Goal: Find specific page/section: Find specific page/section

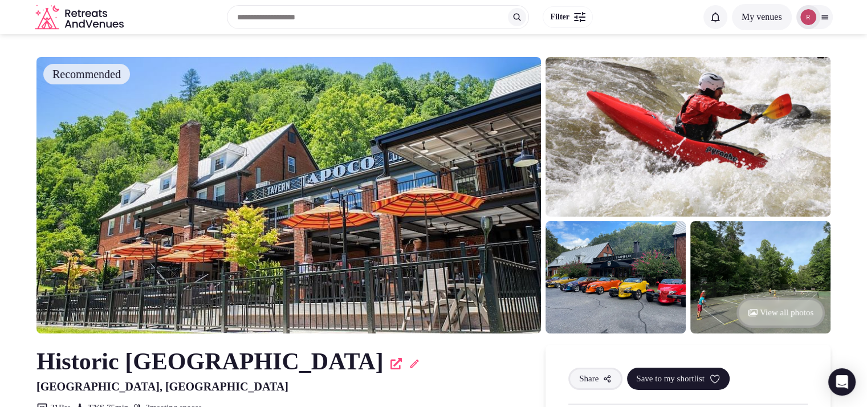
click at [827, 22] on div at bounding box center [814, 17] width 36 height 24
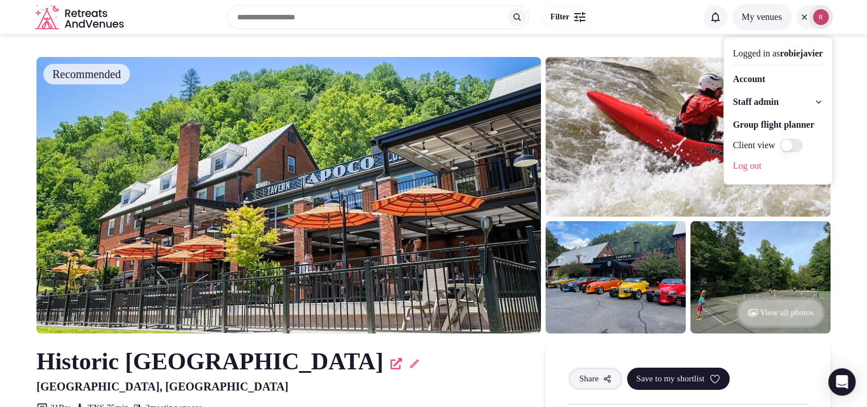
click at [0, 130] on section "Recommended View all photos Historic Tapoco Lodge Robbinsville, United States S…" at bounding box center [433, 309] width 867 height 550
click at [337, 364] on div "Historic [GEOGRAPHIC_DATA]" at bounding box center [279, 362] width 486 height 34
click at [409, 362] on icon at bounding box center [414, 363] width 11 height 11
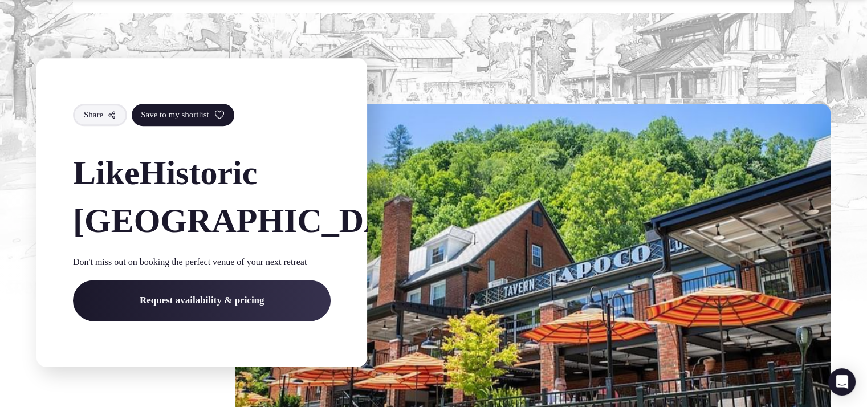
scroll to position [1780, 0]
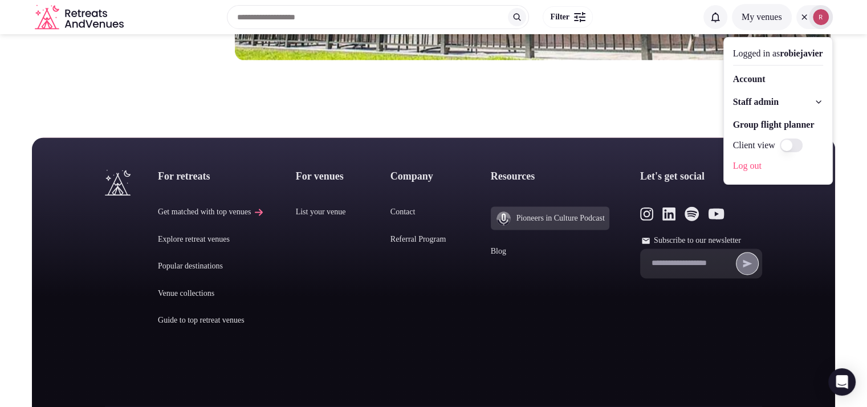
scroll to position [1068, 0]
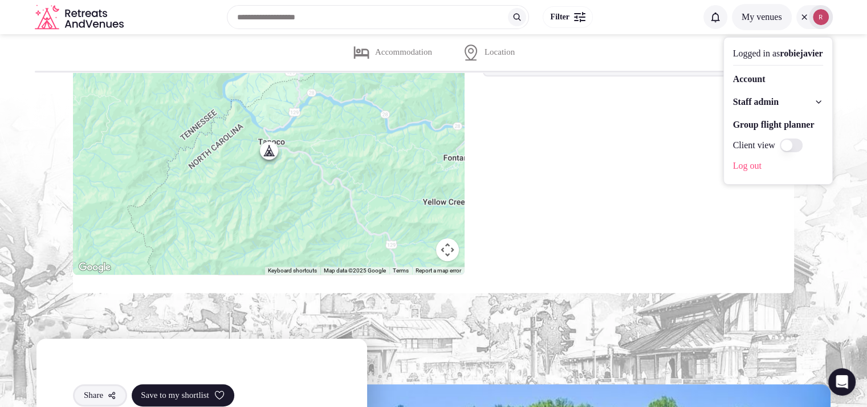
click at [632, 150] on div "[GEOGRAPHIC_DATA], [GEOGRAPHIC_DATA]" at bounding box center [638, 142] width 311 height 266
click at [589, 152] on div "[GEOGRAPHIC_DATA], [GEOGRAPHIC_DATA]" at bounding box center [638, 142] width 311 height 266
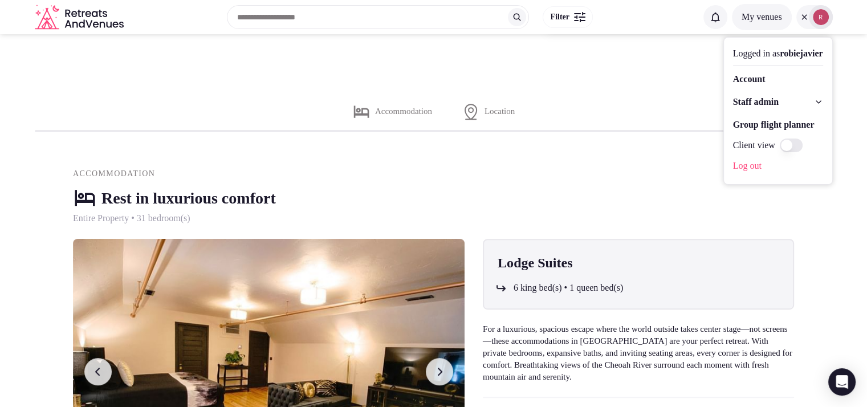
scroll to position [356, 0]
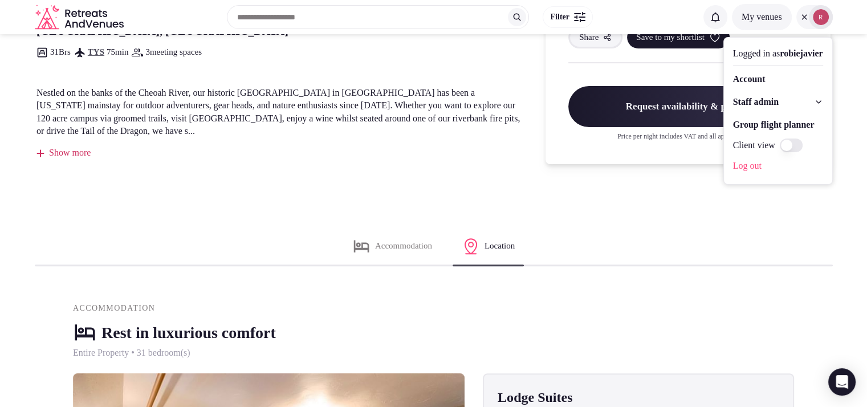
click at [683, 250] on div "Accommodation Location" at bounding box center [433, 246] width 867 height 36
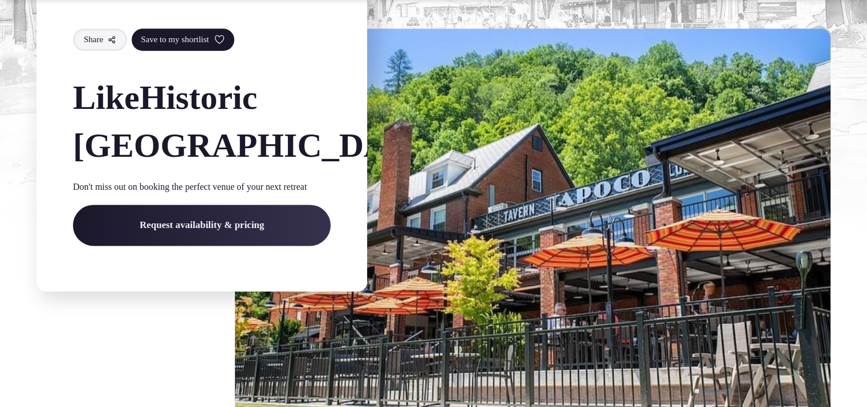
scroll to position [1860, 0]
